Goal: Information Seeking & Learning: Find specific fact

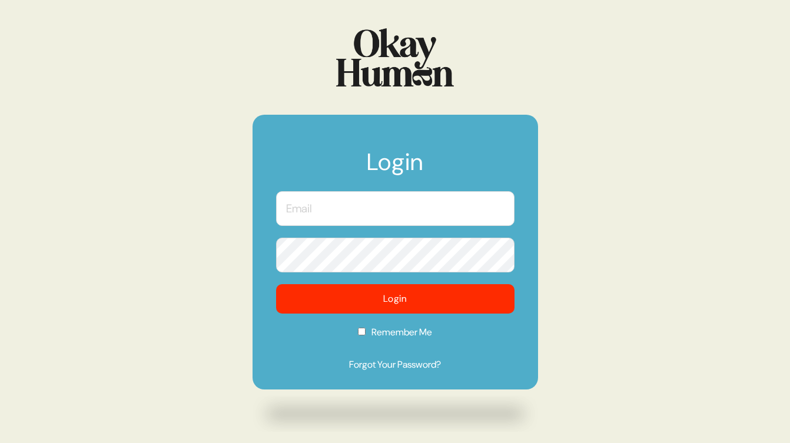
click at [315, 220] on input "text" at bounding box center [395, 208] width 238 height 35
type input "[EMAIL_ADDRESS][DOMAIN_NAME]"
click at [276, 284] on button "Login" at bounding box center [395, 298] width 238 height 29
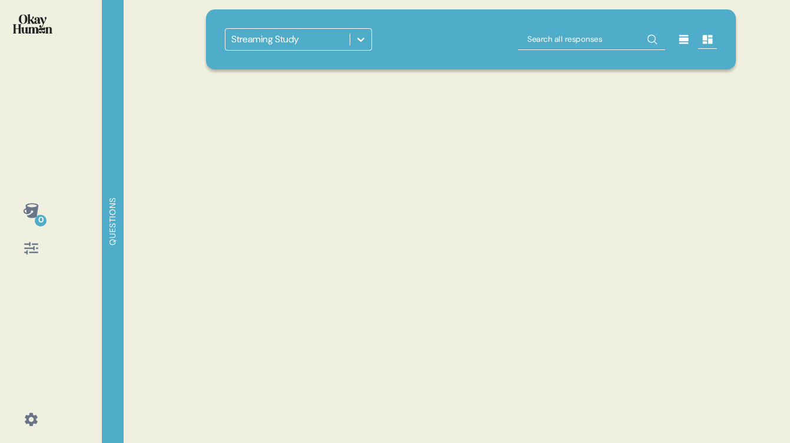
click at [357, 305] on div "Streaming Study" at bounding box center [471, 221] width 558 height 443
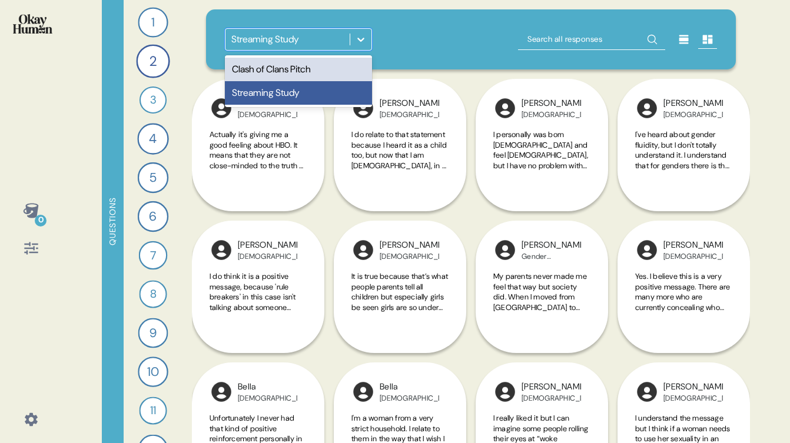
click at [356, 39] on icon at bounding box center [361, 40] width 12 height 12
click at [333, 71] on div "Clash of Clans Pitch" at bounding box center [298, 70] width 147 height 24
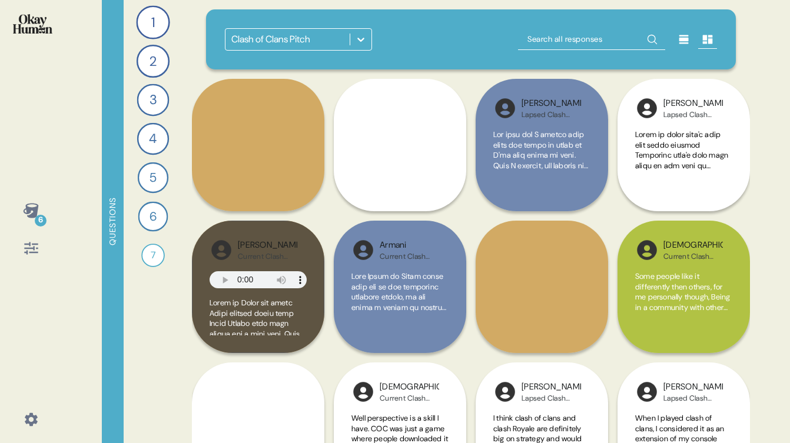
click at [570, 39] on input "text" at bounding box center [591, 39] width 147 height 21
type input "during that time of waiting"
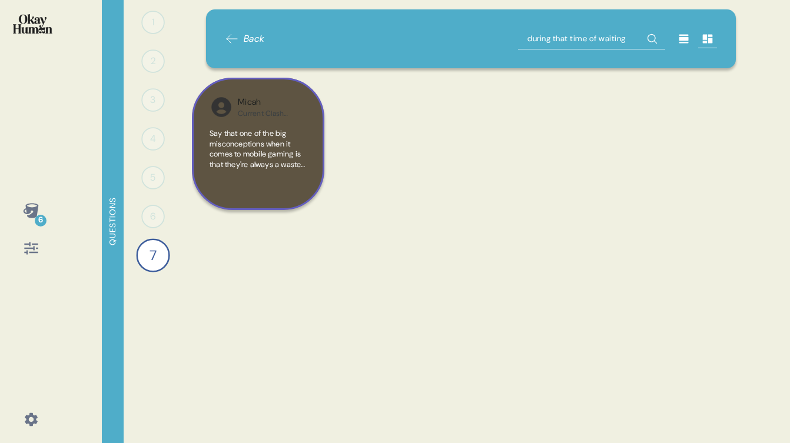
click at [294, 164] on span "Say that one of the big misconceptions when it comes to mobile gaming is that t…" at bounding box center [258, 277] width 97 height 299
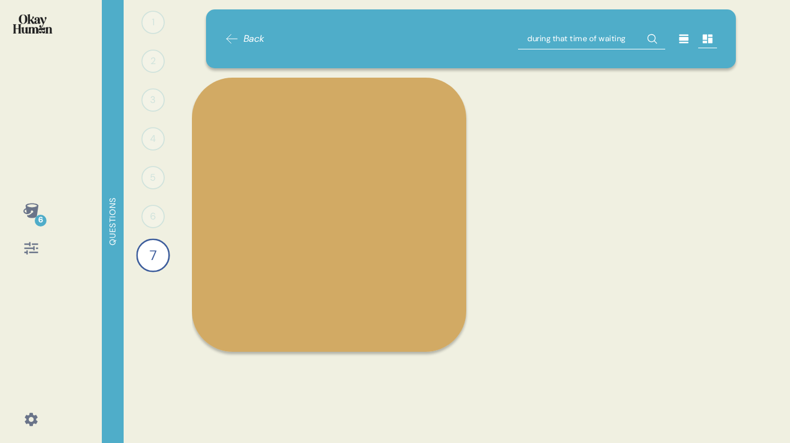
click at [585, 134] on div "Micah Current Clash Player Say that one of the big misconceptions when it comes…" at bounding box center [471, 149] width 558 height 142
